Goal: Information Seeking & Learning: Learn about a topic

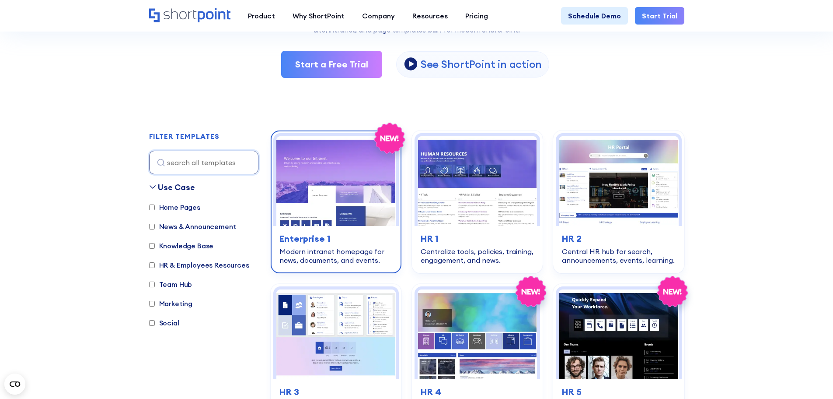
scroll to position [175, 0]
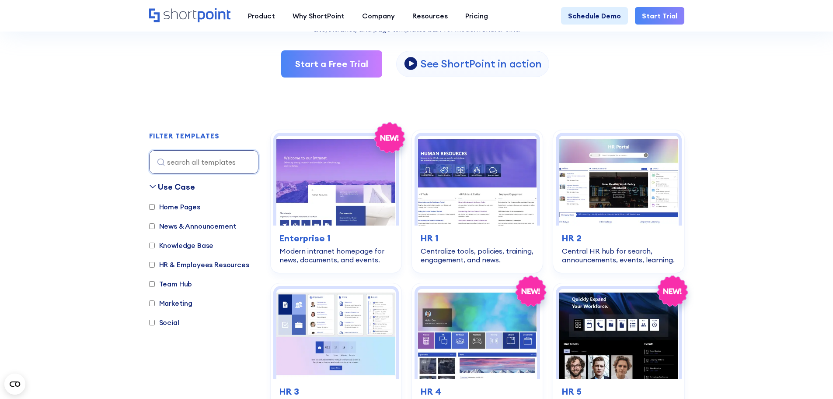
click at [152, 281] on input "Team Hub" at bounding box center [152, 284] width 6 height 6
checkbox input "true"
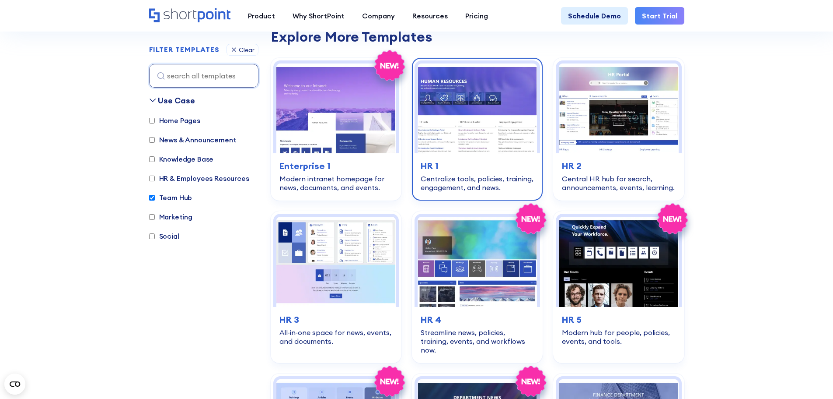
scroll to position [480, 0]
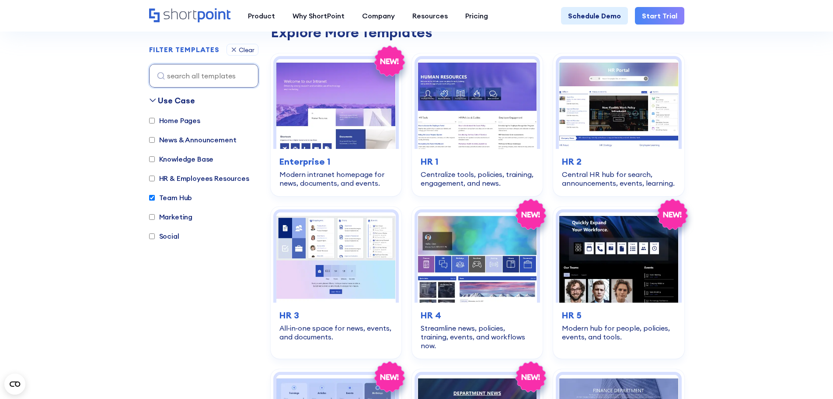
click at [466, 240] on img at bounding box center [477, 257] width 119 height 90
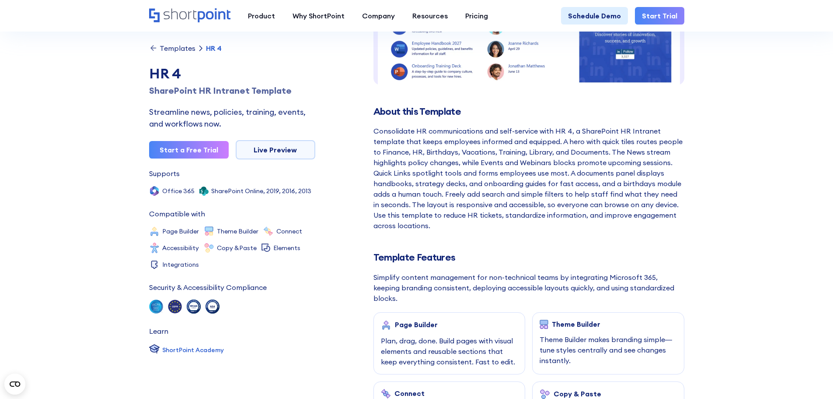
scroll to position [219, 0]
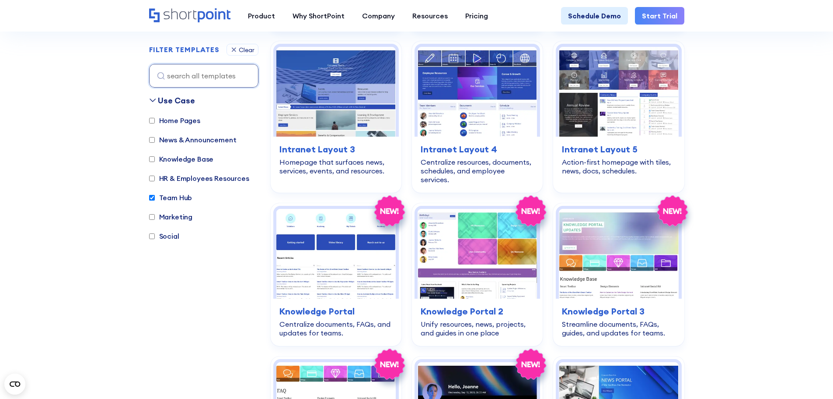
scroll to position [961, 0]
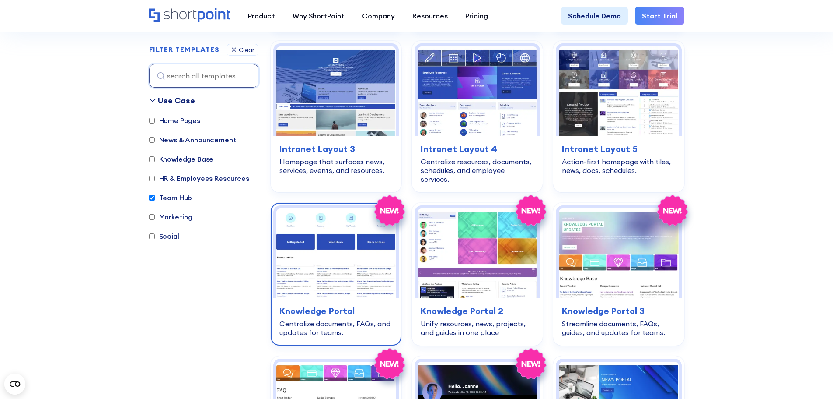
click at [336, 242] on img at bounding box center [336, 253] width 119 height 90
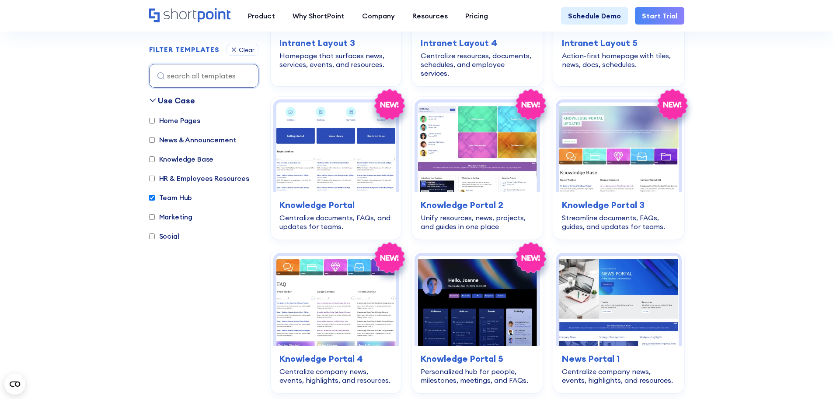
scroll to position [1093, 0]
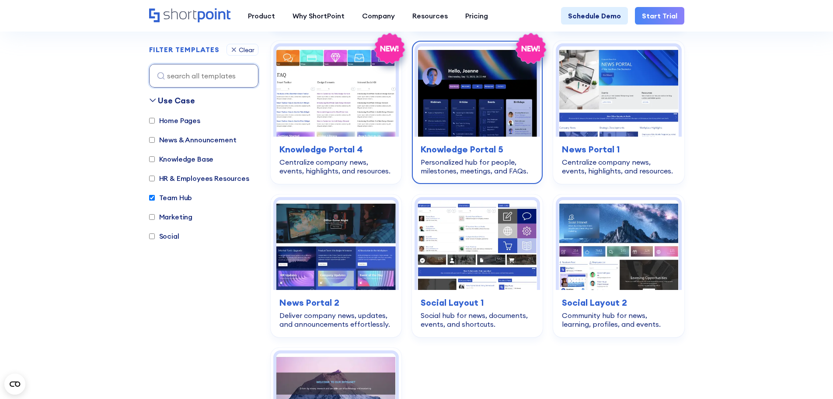
scroll to position [1136, 0]
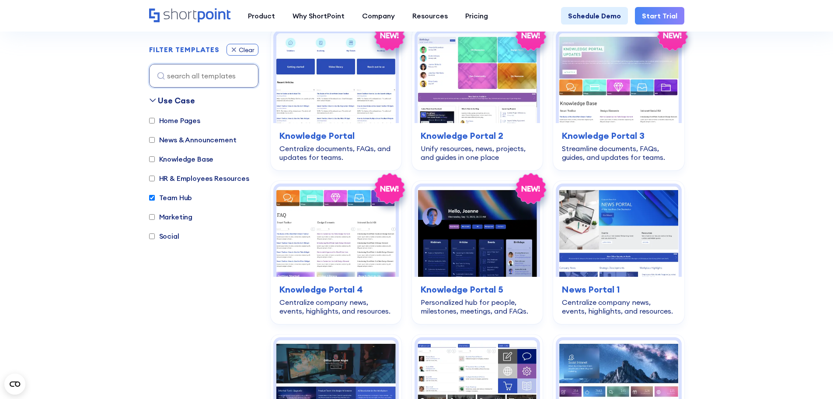
click at [250, 51] on div "Clear" at bounding box center [247, 50] width 16 height 6
checkbox input "false"
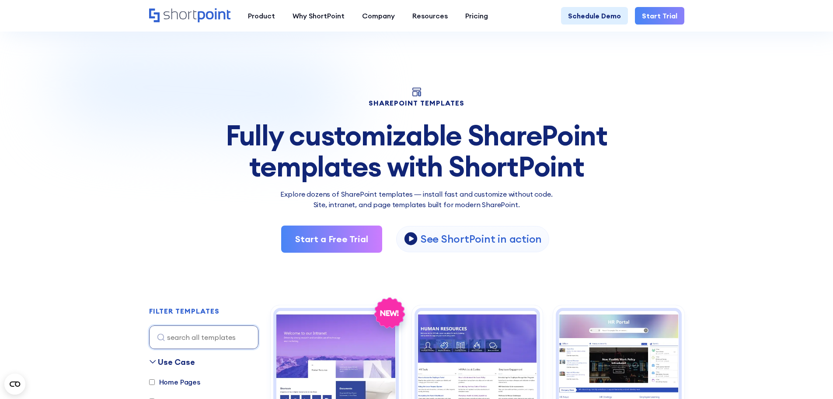
scroll to position [175, 0]
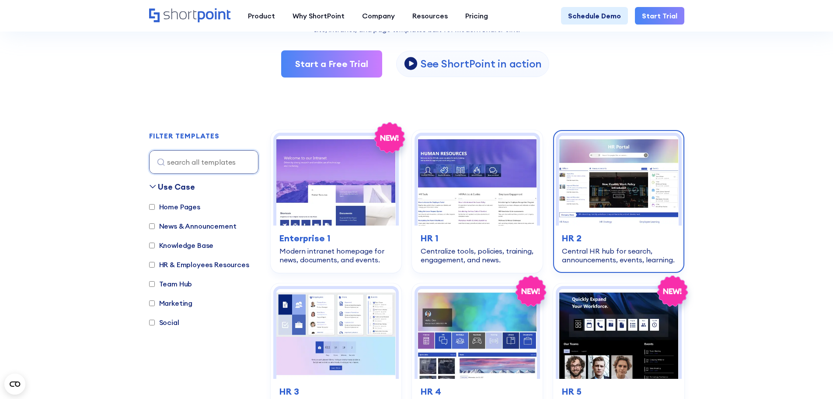
click at [606, 177] on img at bounding box center [618, 181] width 119 height 90
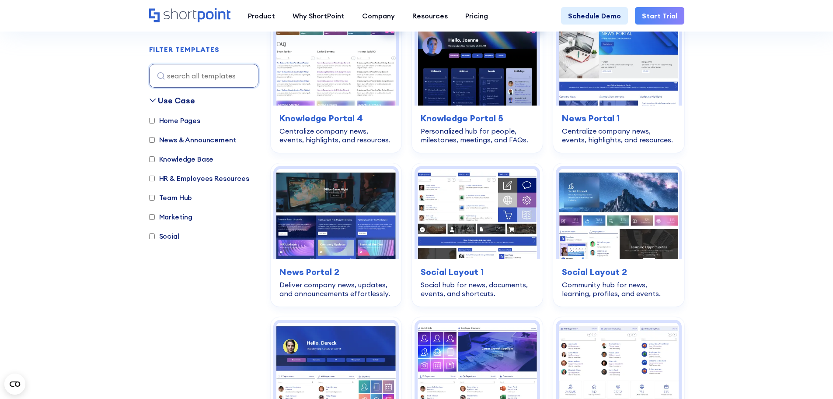
scroll to position [1356, 0]
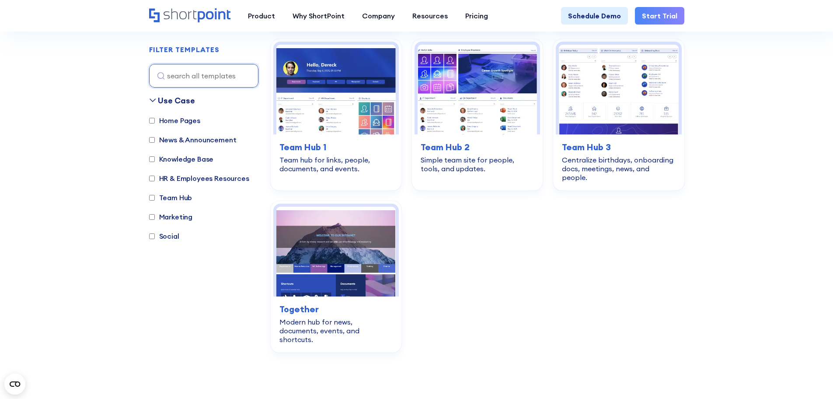
click at [161, 95] on div "Use Case" at bounding box center [176, 101] width 37 height 12
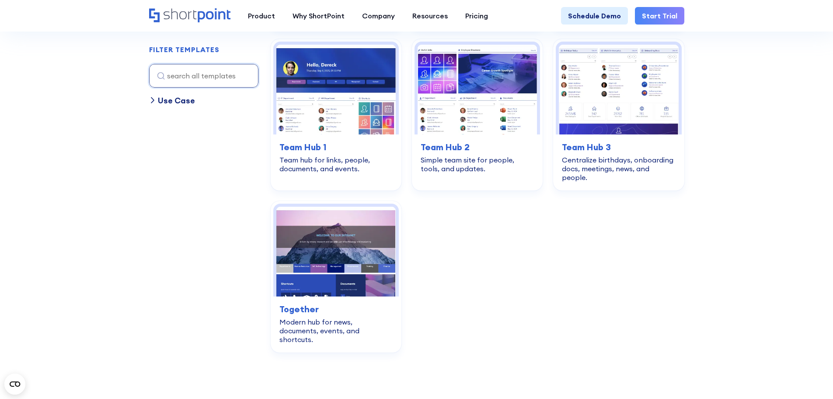
click at [161, 95] on div "Use Case" at bounding box center [176, 101] width 37 height 12
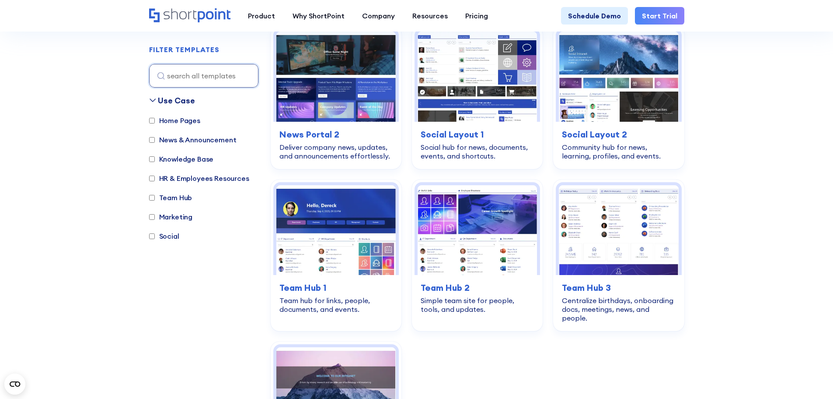
scroll to position [1094, 0]
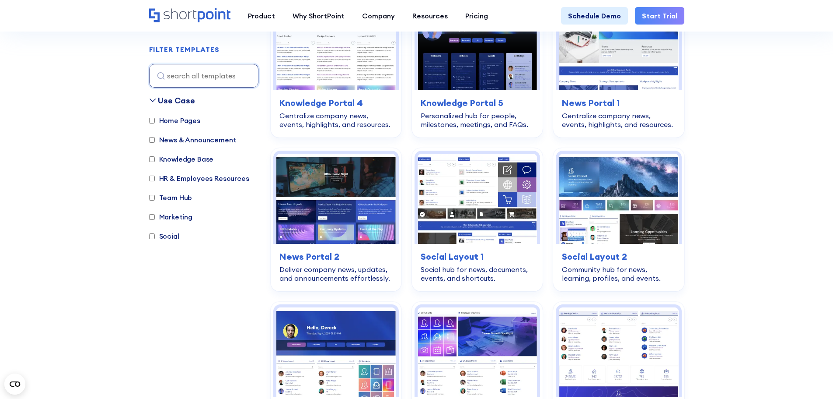
click at [154, 177] on input "HR & Employees Resources" at bounding box center [152, 178] width 6 height 6
checkbox input "true"
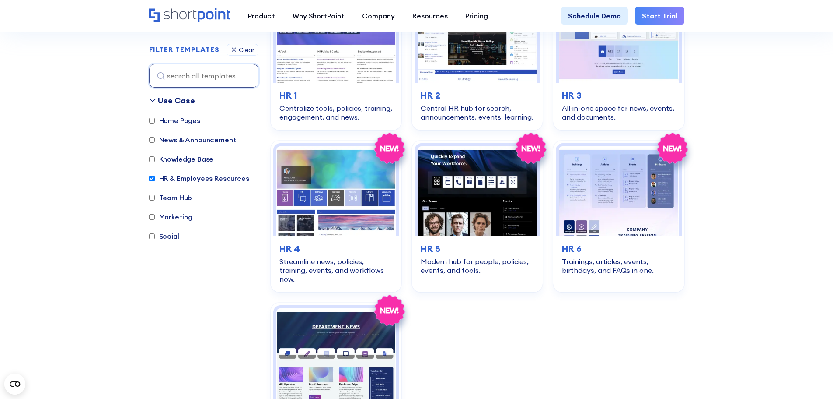
scroll to position [261, 0]
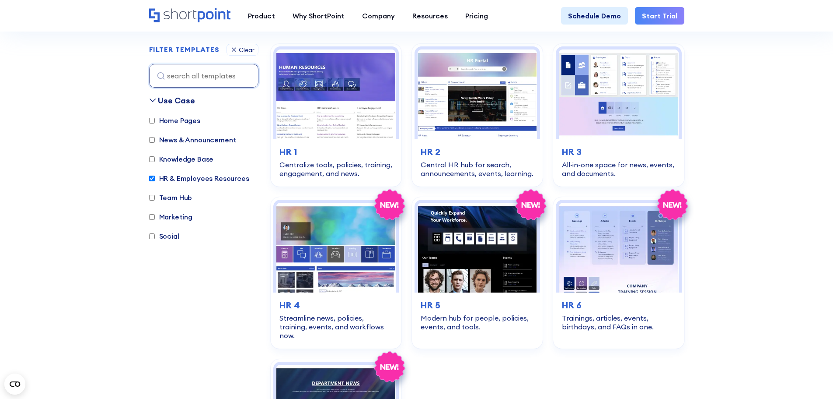
drag, startPoint x: 764, startPoint y: 151, endPoint x: 752, endPoint y: 153, distance: 12.4
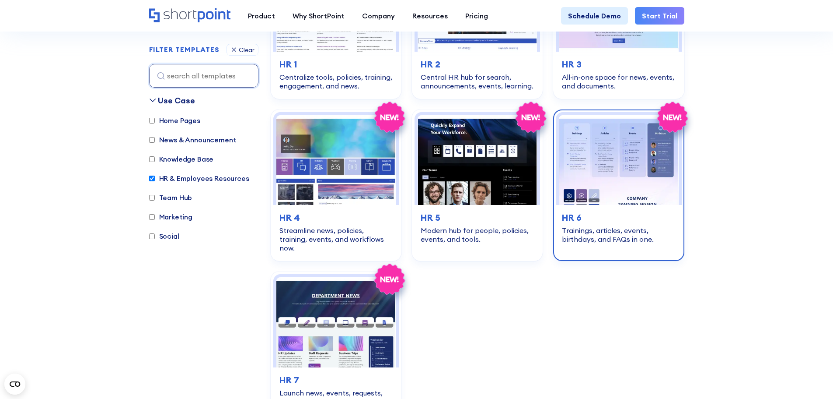
click at [607, 182] on img at bounding box center [618, 160] width 119 height 90
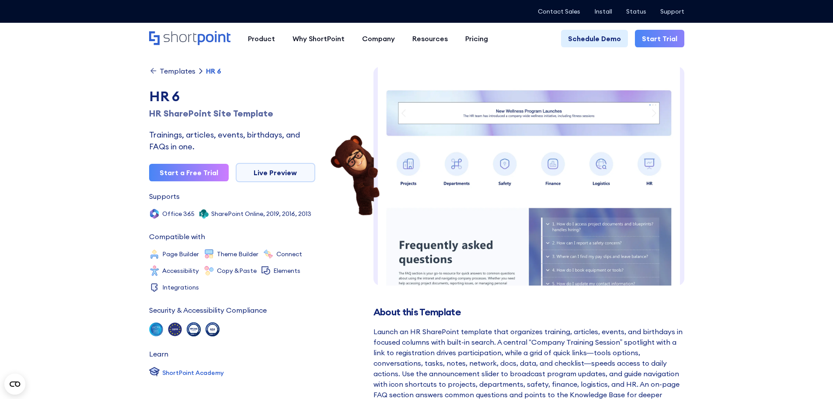
scroll to position [173, 0]
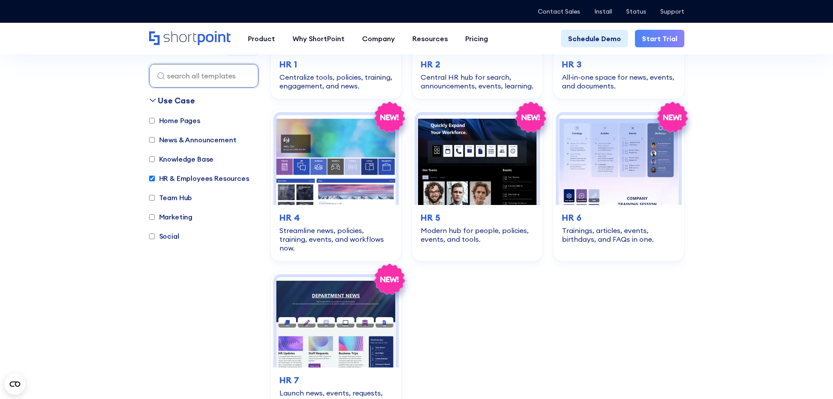
click at [583, 340] on div "home-pages Enterprise 1 Modern intranet homepage for news, documents, and event…" at bounding box center [478, 185] width 414 height 458
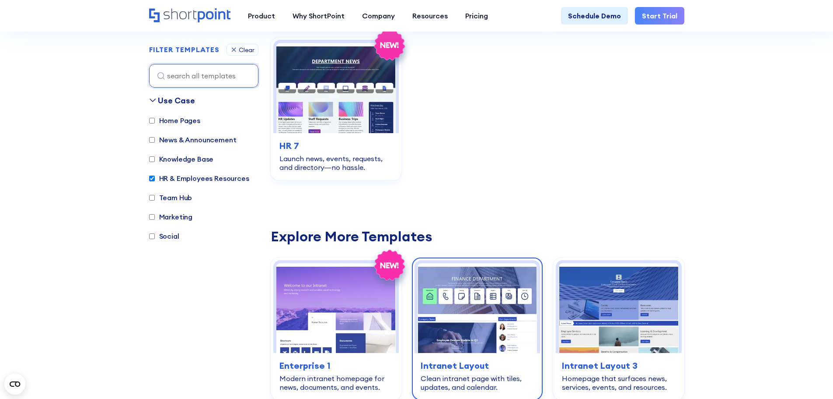
scroll to position [655, 0]
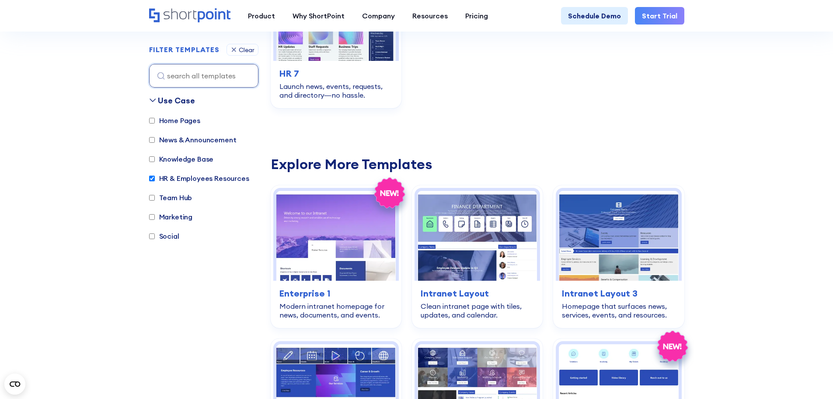
click at [632, 124] on div "home-pages Enterprise 1 Modern intranet homepage for news, documents, and event…" at bounding box center [478, 380] width 414 height 1461
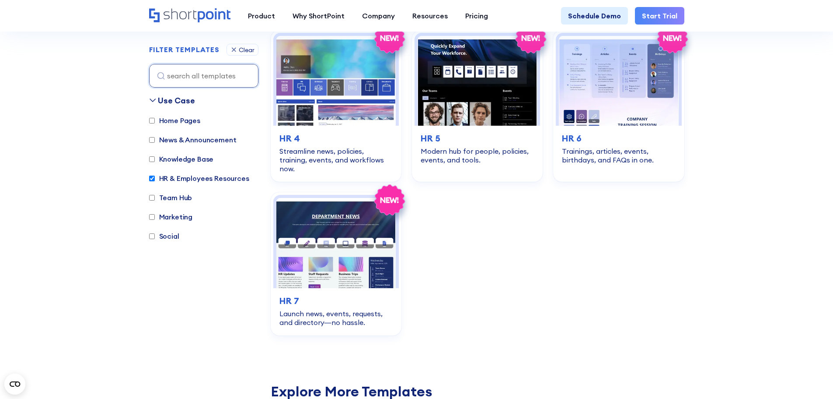
scroll to position [436, 0]
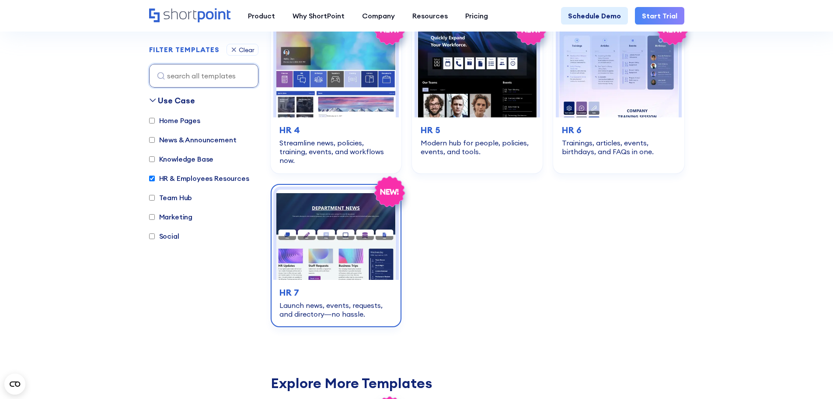
click at [313, 235] on img at bounding box center [336, 234] width 119 height 90
